Goal: Navigation & Orientation: Find specific page/section

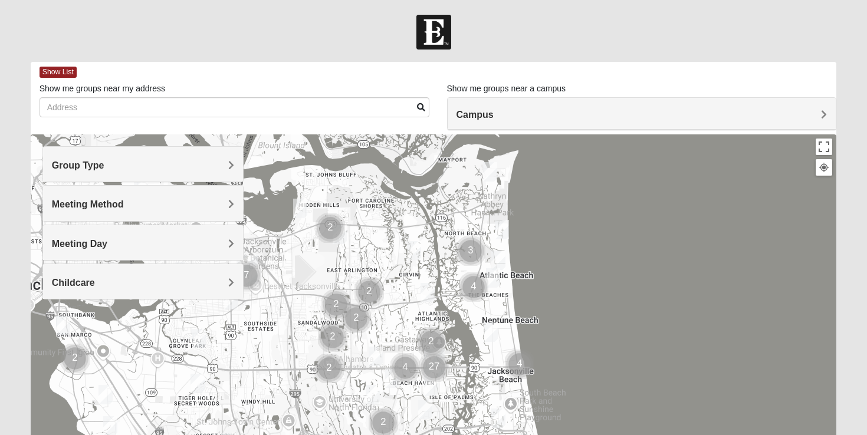
click at [493, 113] on span "Campus" at bounding box center [474, 115] width 37 height 10
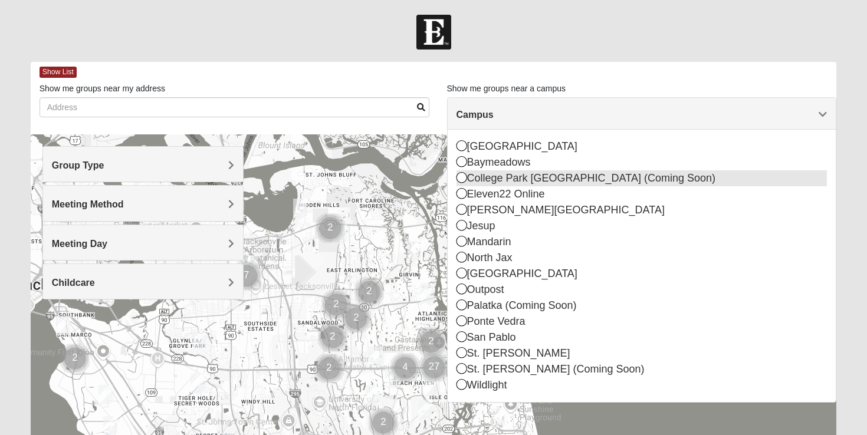
click at [460, 178] on icon at bounding box center [461, 177] width 11 height 11
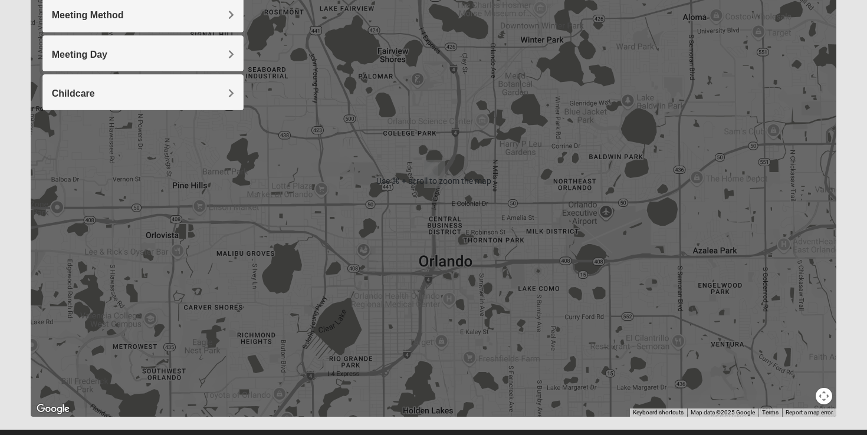
scroll to position [188, 0]
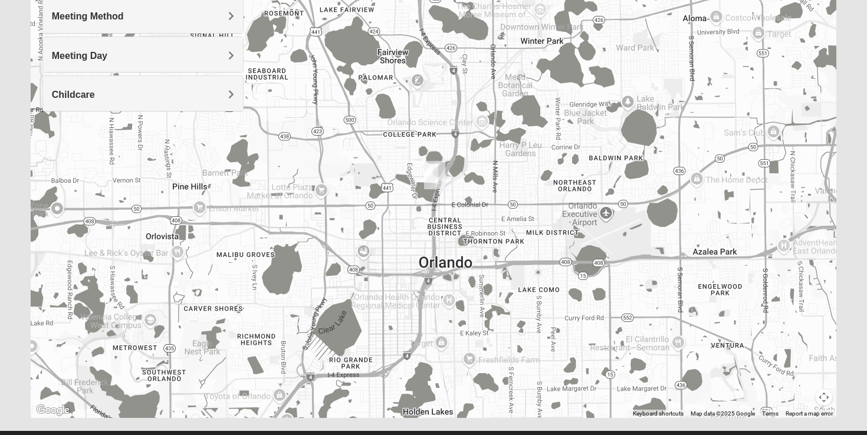
click at [438, 171] on img "College Park Orlando (Coming Soon)" at bounding box center [434, 175] width 21 height 28
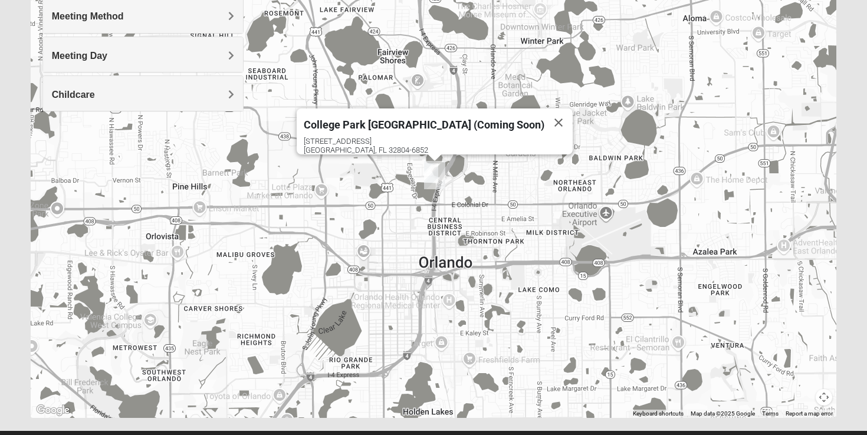
click at [624, 160] on div "College Park Orlando (Coming Soon) 250 S Ivanhoe Blvd W Orlando, FL 32804-6852" at bounding box center [434, 182] width 806 height 472
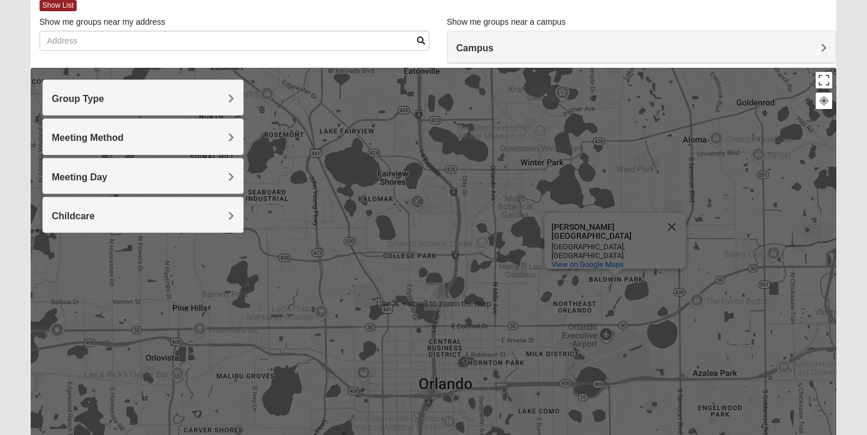
scroll to position [65, 0]
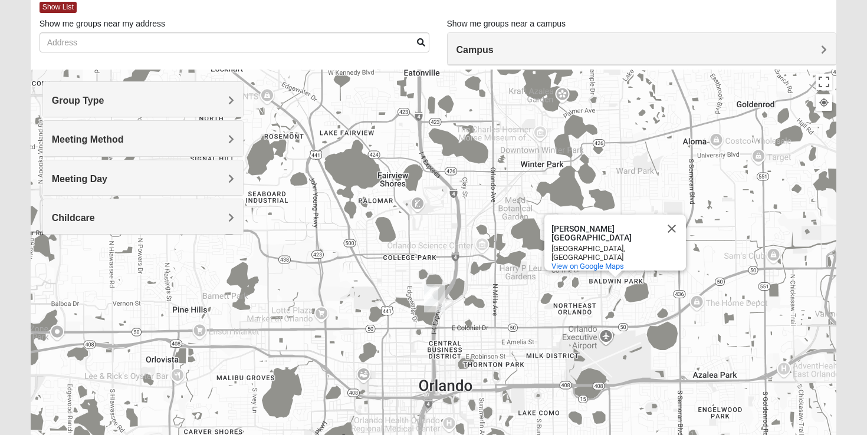
click at [591, 233] on div "Baldwin Park" at bounding box center [604, 234] width 106 height 18
click at [702, 268] on div "Baldwin Park Baldwin Park Orlando, FL View on Google Maps" at bounding box center [434, 306] width 806 height 472
click at [729, 259] on div "Baldwin Park Baldwin Park Orlando, FL View on Google Maps" at bounding box center [434, 306] width 806 height 472
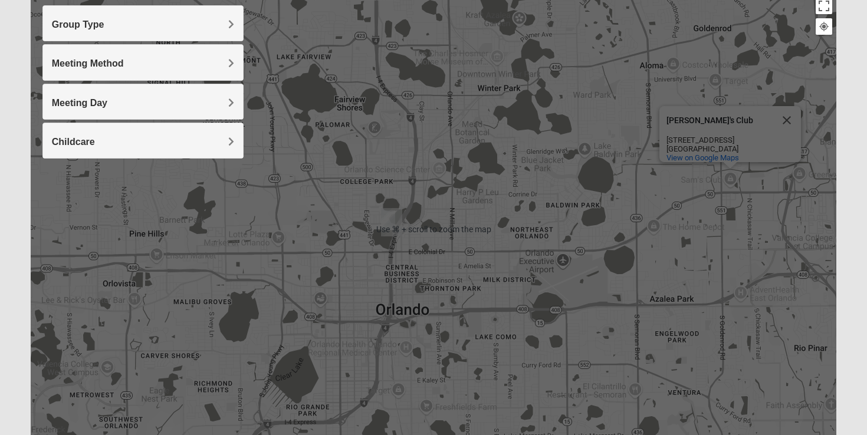
scroll to position [144, 0]
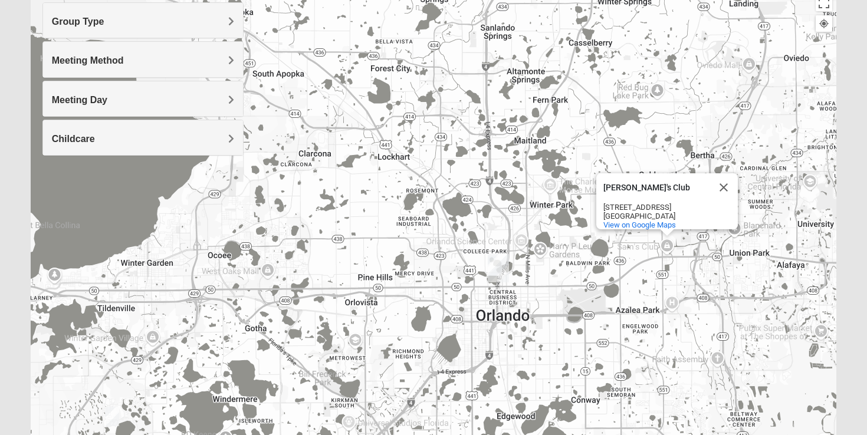
click at [734, 335] on div "Sam's Club Sam's Club 7701 E Colonial Dr Orlando, FL 32807 View on Google Maps" at bounding box center [434, 227] width 806 height 472
click at [747, 315] on div "Sam's Club Sam's Club 7701 E Colonial Dr Orlando, FL 32807 View on Google Maps" at bounding box center [434, 227] width 806 height 472
click at [725, 179] on button "Close" at bounding box center [723, 187] width 28 height 28
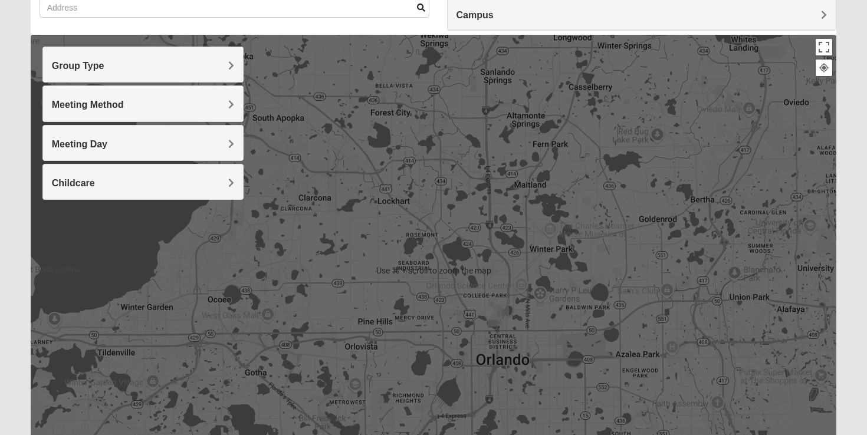
scroll to position [99, 0]
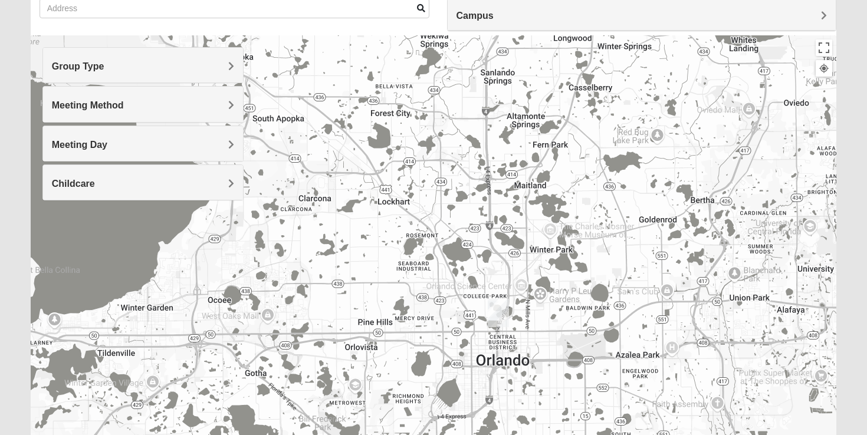
click at [104, 64] on span "Group Type" at bounding box center [78, 66] width 52 height 10
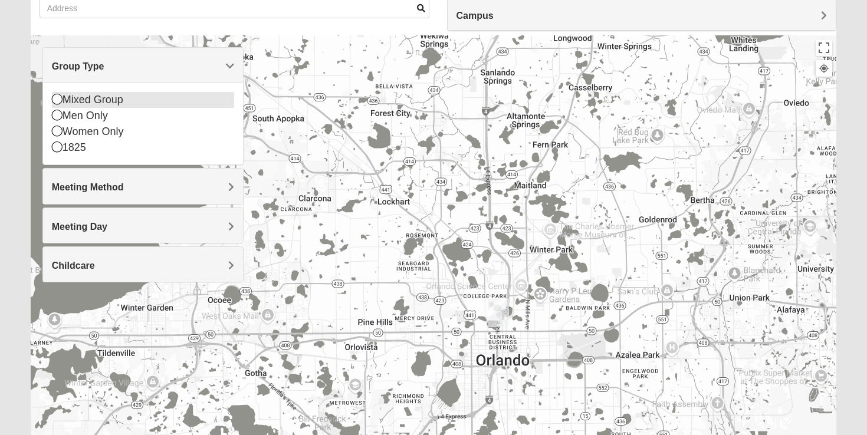
click at [58, 101] on icon at bounding box center [57, 99] width 11 height 11
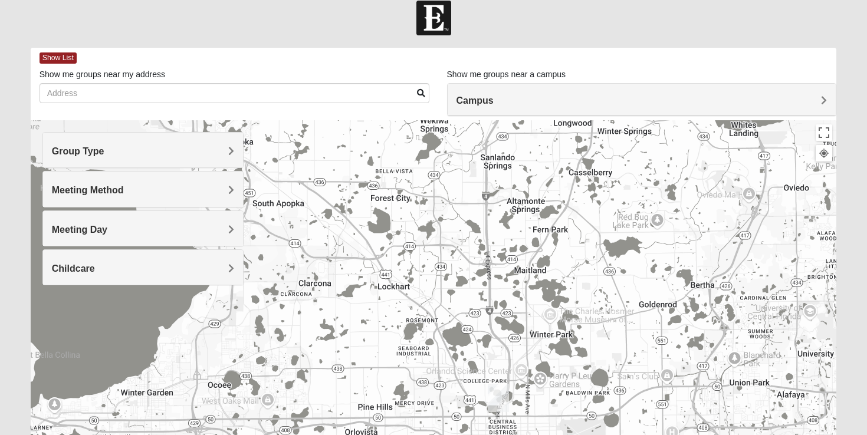
scroll to position [8, 0]
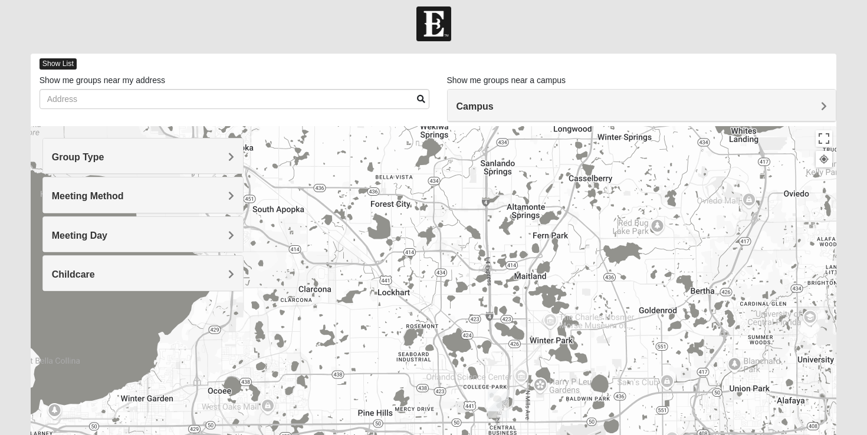
click at [58, 61] on span "Show List" at bounding box center [57, 63] width 37 height 11
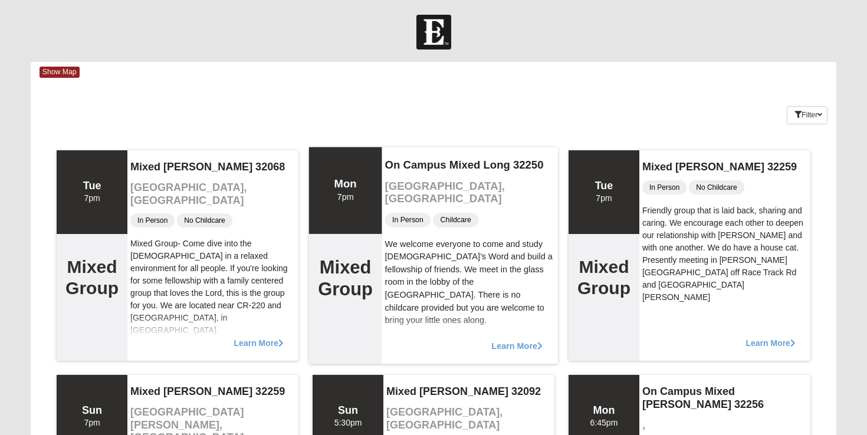
scroll to position [0, 0]
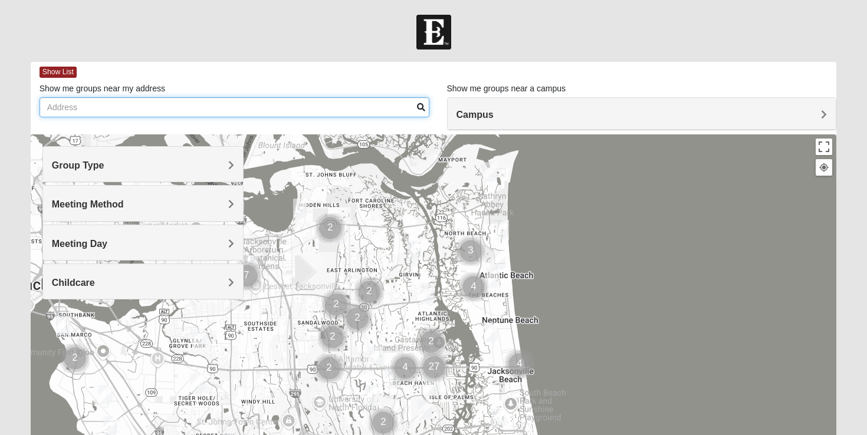
click at [74, 109] on input "Show me groups near my address" at bounding box center [234, 107] width 390 height 20
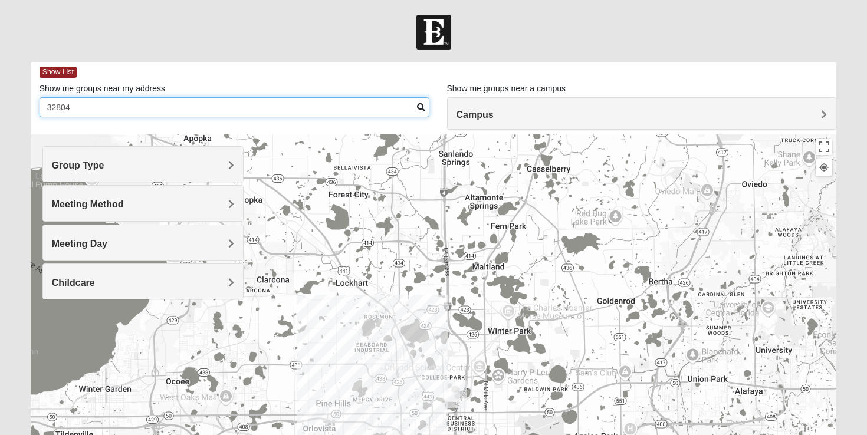
type input "32804"
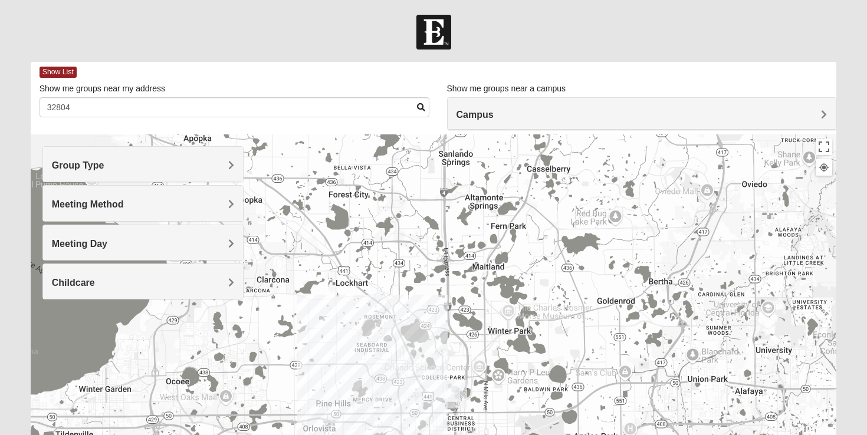
click at [673, 114] on h4 "Campus" at bounding box center [641, 114] width 371 height 11
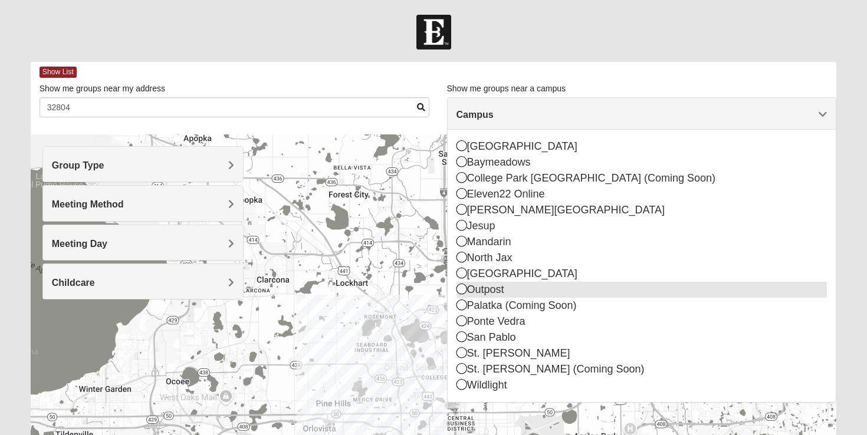
click at [460, 291] on icon at bounding box center [461, 289] width 11 height 11
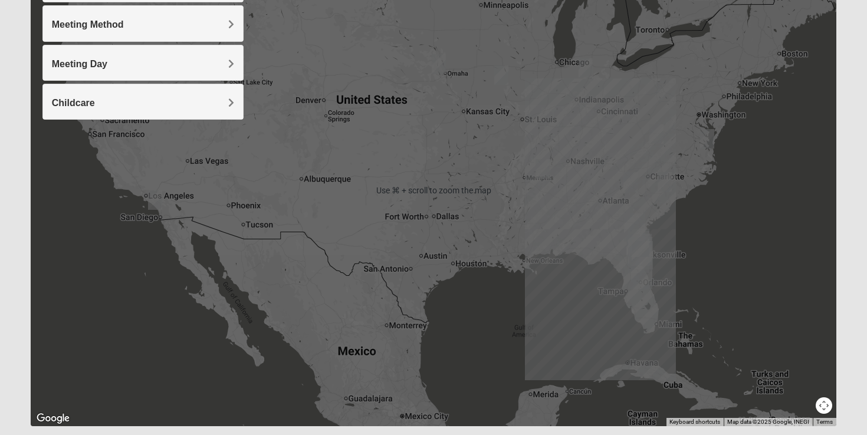
scroll to position [190, 0]
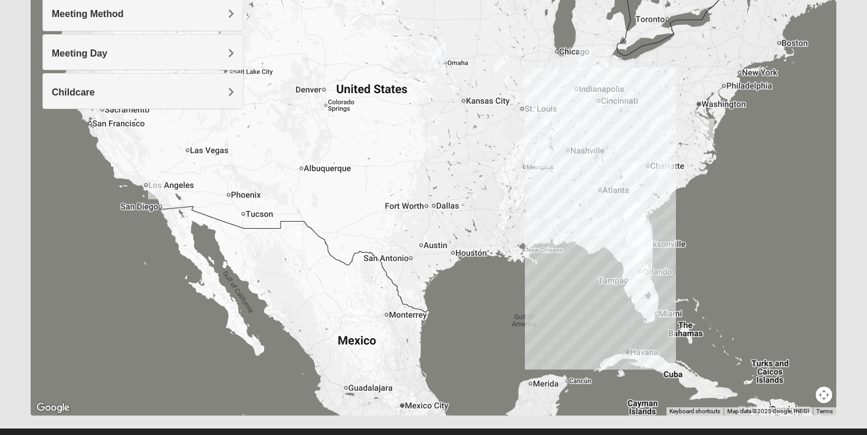
click at [722, 252] on div at bounding box center [434, 180] width 806 height 472
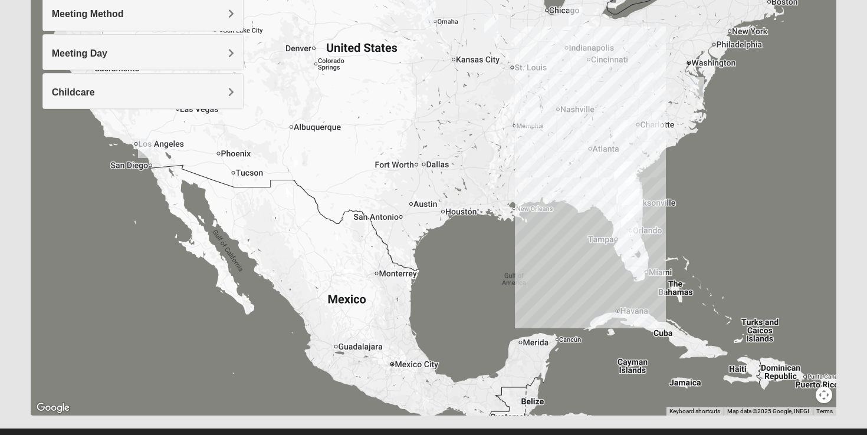
drag, startPoint x: 727, startPoint y: 240, endPoint x: 666, endPoint y: 212, distance: 67.0
click at [666, 212] on div at bounding box center [434, 180] width 806 height 472
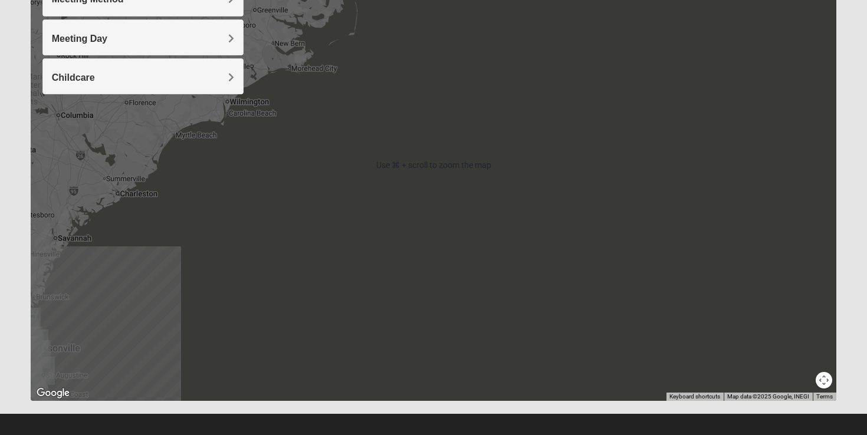
scroll to position [208, 0]
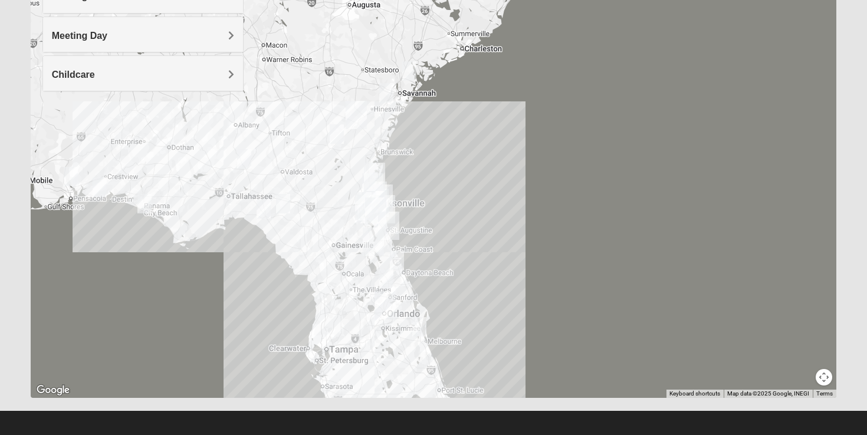
drag, startPoint x: 453, startPoint y: 289, endPoint x: 797, endPoint y: 147, distance: 371.9
click at [797, 147] on div at bounding box center [434, 162] width 806 height 472
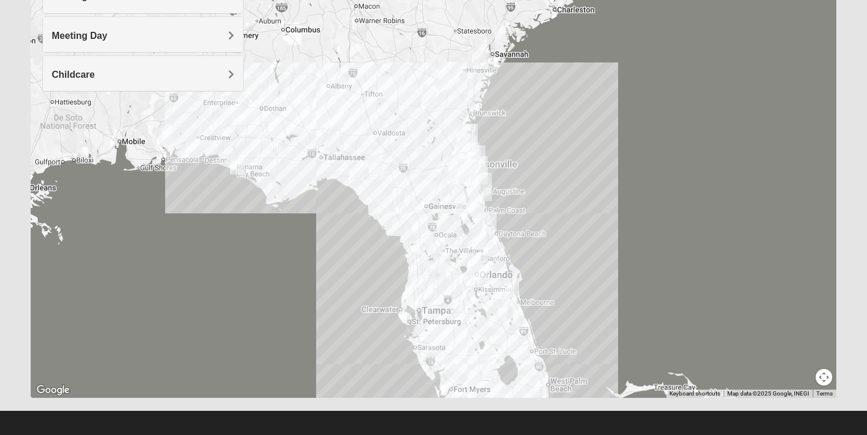
drag, startPoint x: 532, startPoint y: 247, endPoint x: 626, endPoint y: 207, distance: 101.9
click at [626, 207] on div at bounding box center [434, 162] width 806 height 472
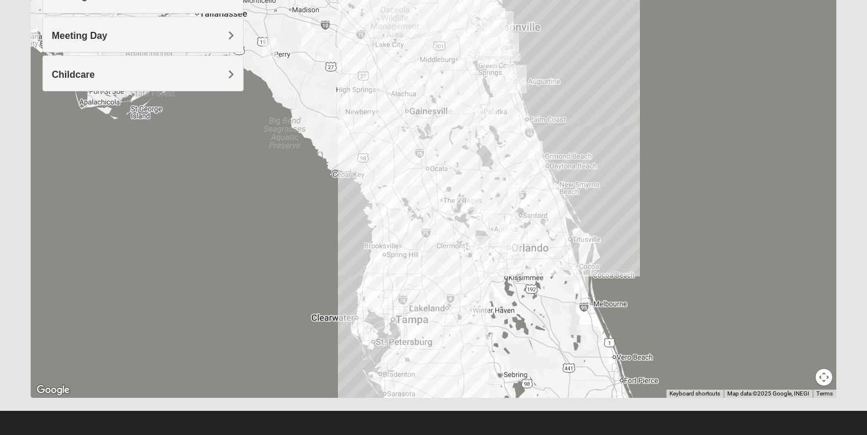
drag, startPoint x: 478, startPoint y: 274, endPoint x: 551, endPoint y: 218, distance: 92.1
click at [551, 218] on div at bounding box center [434, 162] width 806 height 472
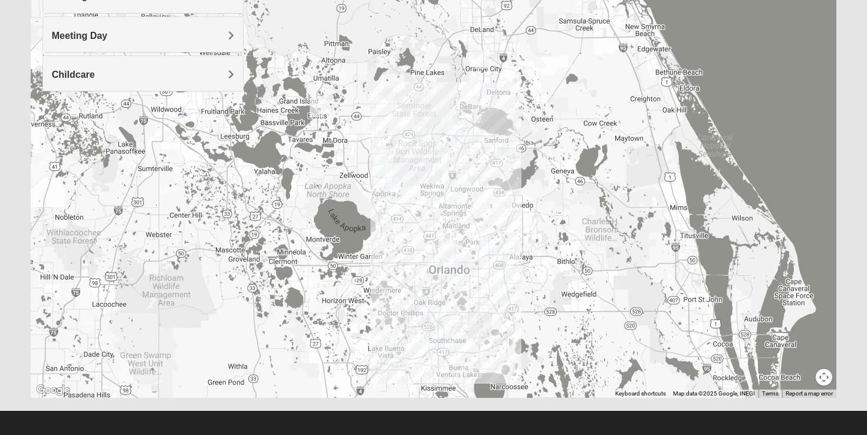
drag, startPoint x: 505, startPoint y: 271, endPoint x: 575, endPoint y: 202, distance: 98.4
click at [575, 202] on div at bounding box center [434, 162] width 806 height 472
click at [443, 235] on div at bounding box center [434, 162] width 806 height 472
click at [350, 292] on img "Mixed Lange 34787" at bounding box center [350, 287] width 14 height 19
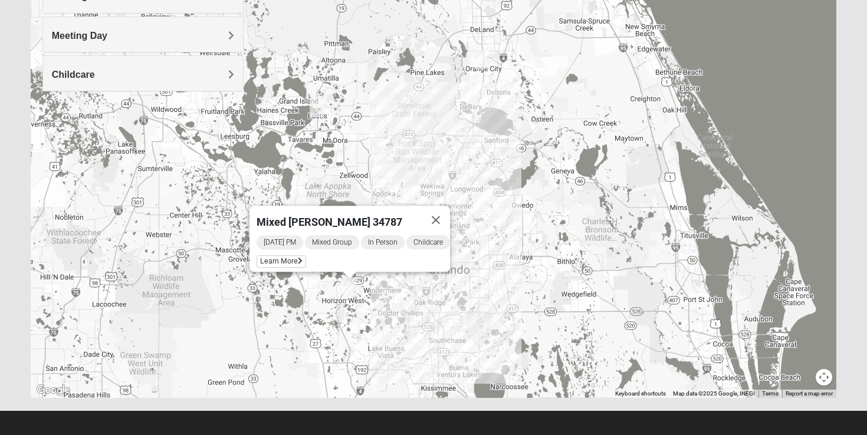
click at [406, 290] on div "Mixed [PERSON_NAME] 34787 [DATE] PM Mixed Group In Person Childcare Learn More" at bounding box center [434, 162] width 806 height 472
click at [385, 154] on img "Mixed Gerber 32712" at bounding box center [381, 155] width 14 height 19
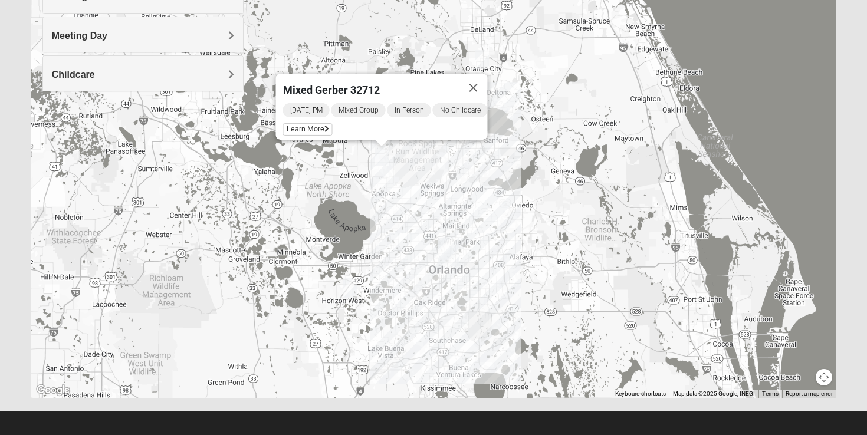
click at [434, 154] on div "Mixed Gerber 32712 [DATE] PM Mixed Group In Person No Childcare Learn More" at bounding box center [434, 162] width 806 height 472
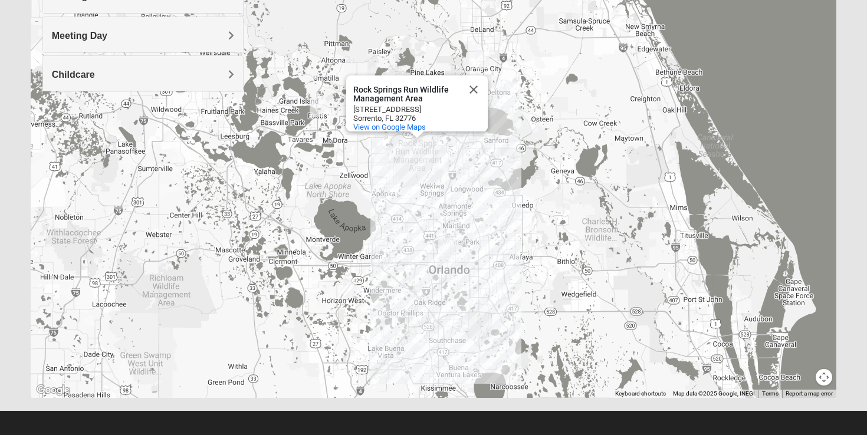
click at [320, 105] on img "Mixed Ferree 32726" at bounding box center [317, 107] width 14 height 19
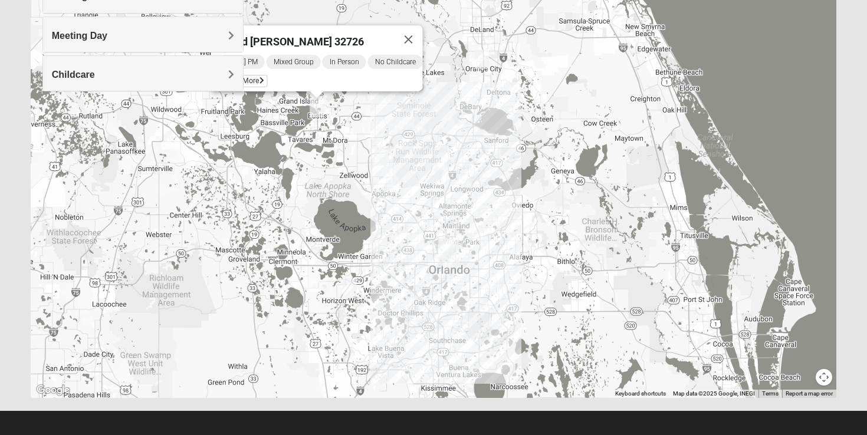
click at [481, 54] on img "Online Mixed Knight/Stuckey 31546" at bounding box center [482, 59] width 14 height 19
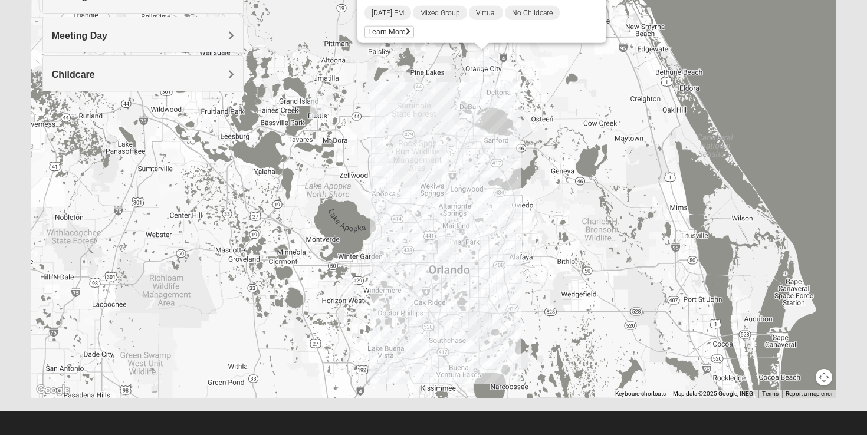
click at [349, 280] on img "Mixed Lange 34787" at bounding box center [350, 287] width 14 height 19
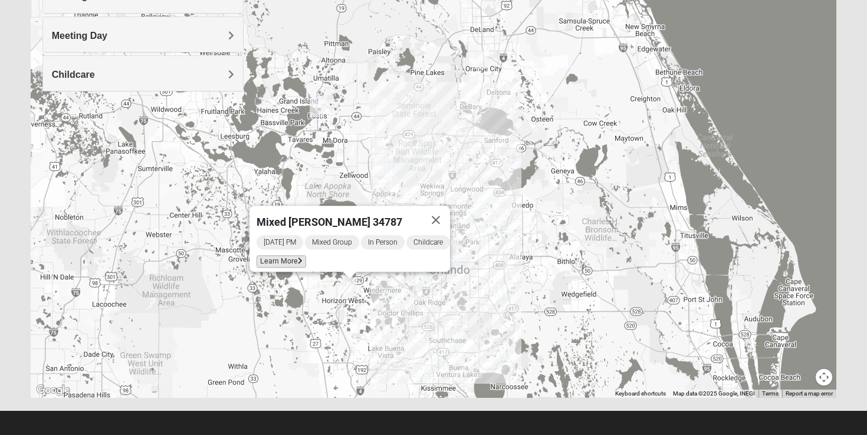
click at [279, 255] on span "Learn More" at bounding box center [281, 261] width 50 height 12
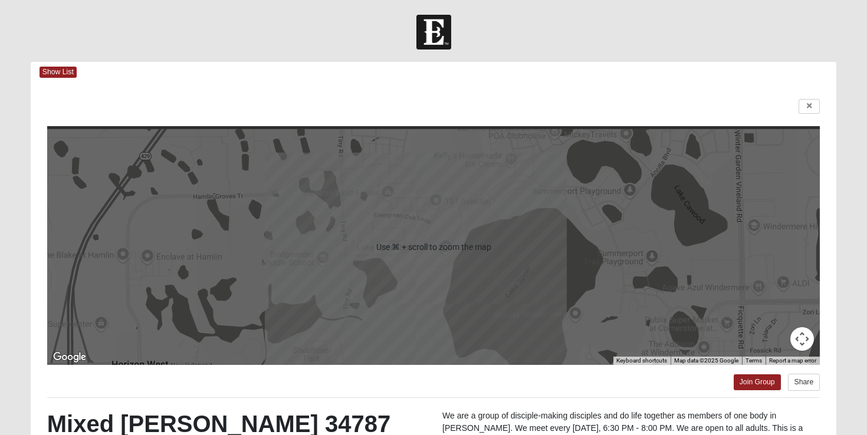
scroll to position [0, 0]
